Goal: Transaction & Acquisition: Book appointment/travel/reservation

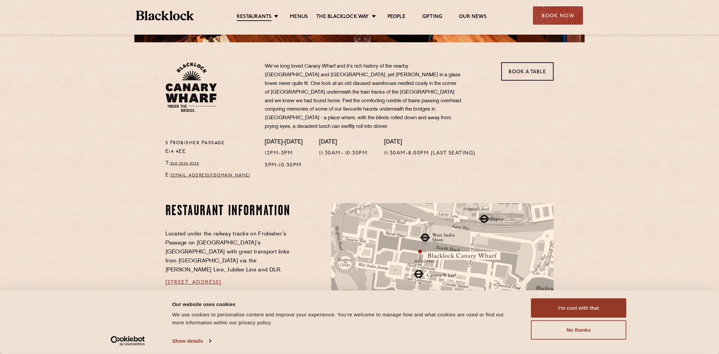
scroll to position [198, 0]
click at [572, 309] on button "I'm cool with that" at bounding box center [578, 308] width 95 height 19
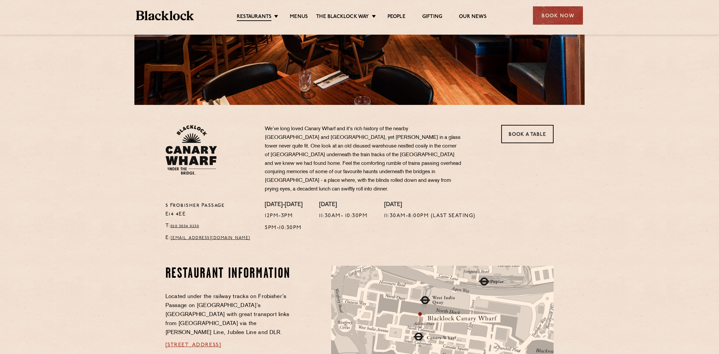
scroll to position [131, 0]
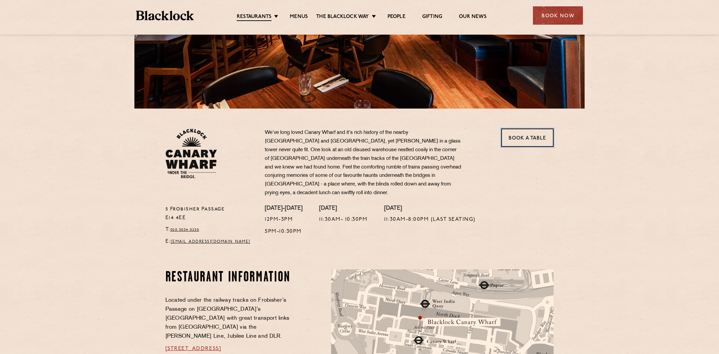
click at [519, 137] on link "Book a Table" at bounding box center [527, 138] width 52 height 18
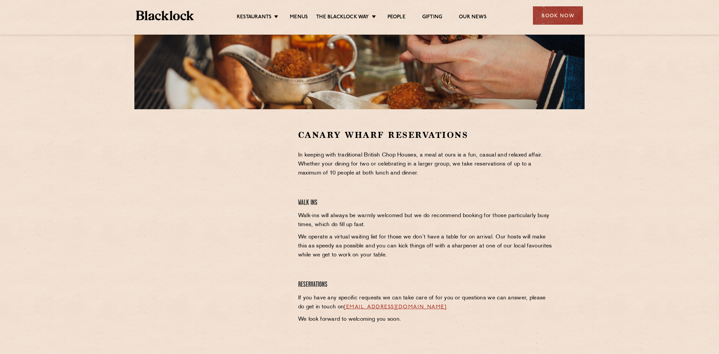
scroll to position [131, 0]
